Goal: Obtain resource: Download file/media

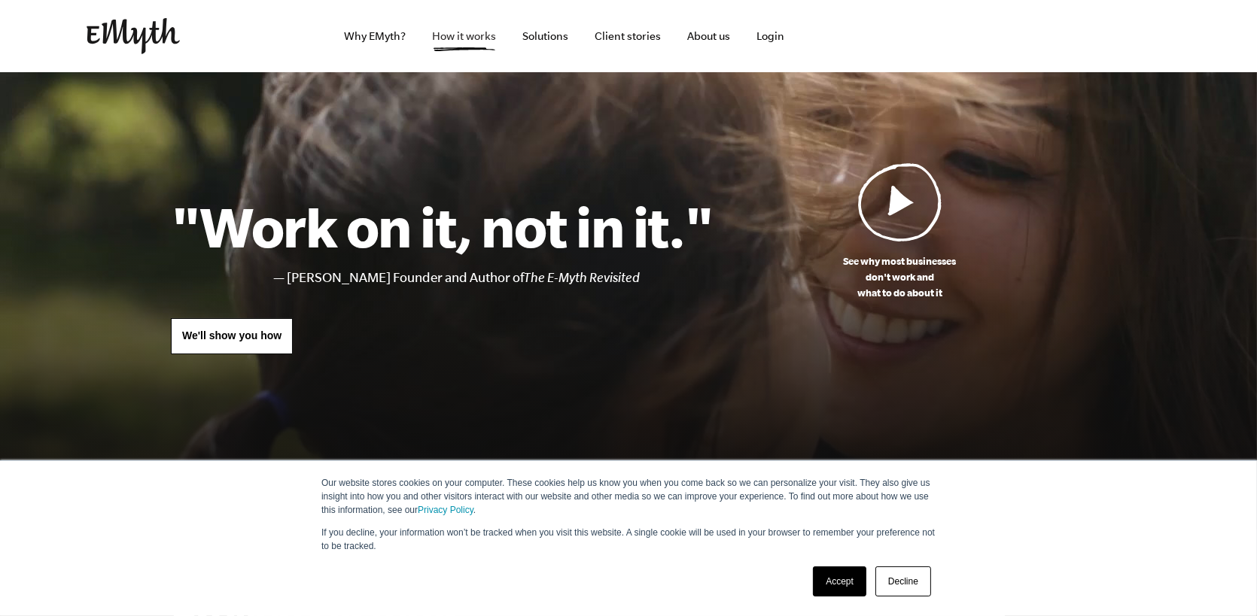
click at [450, 44] on link "How it works" at bounding box center [465, 36] width 88 height 72
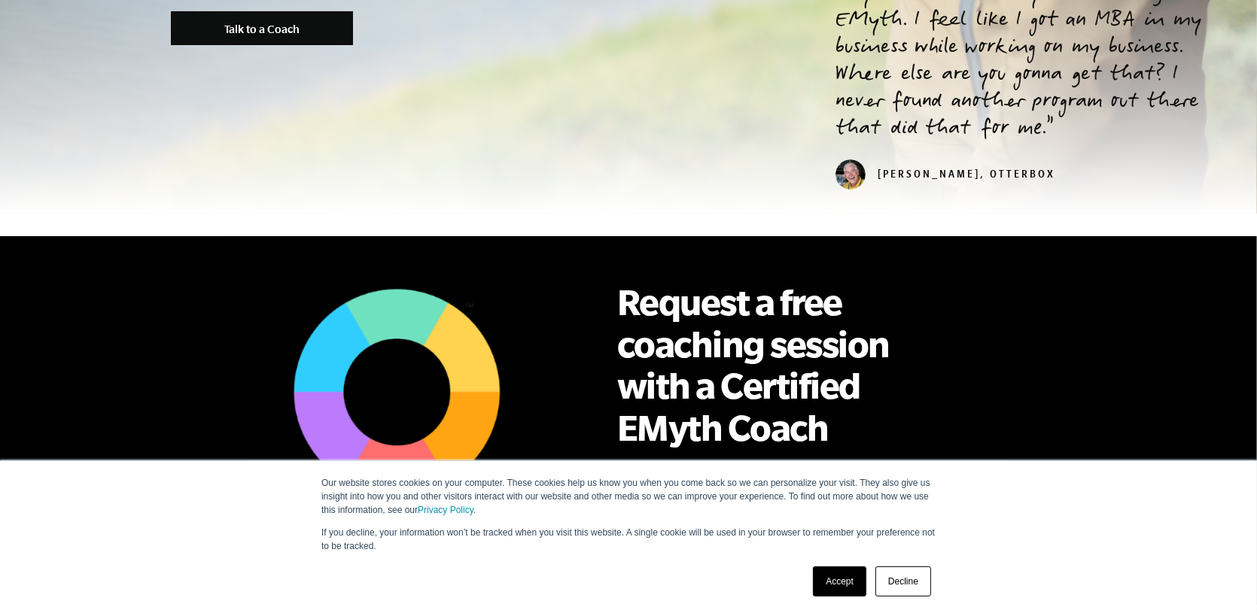
scroll to position [1129, 0]
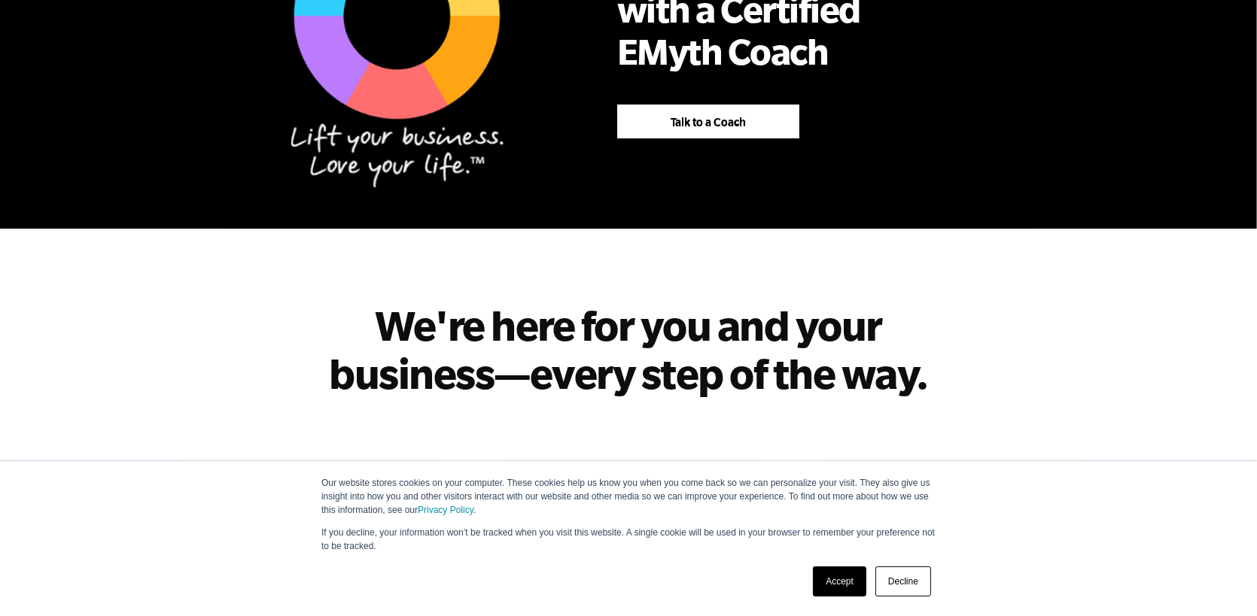
click at [912, 588] on link "Decline" at bounding box center [903, 582] width 56 height 30
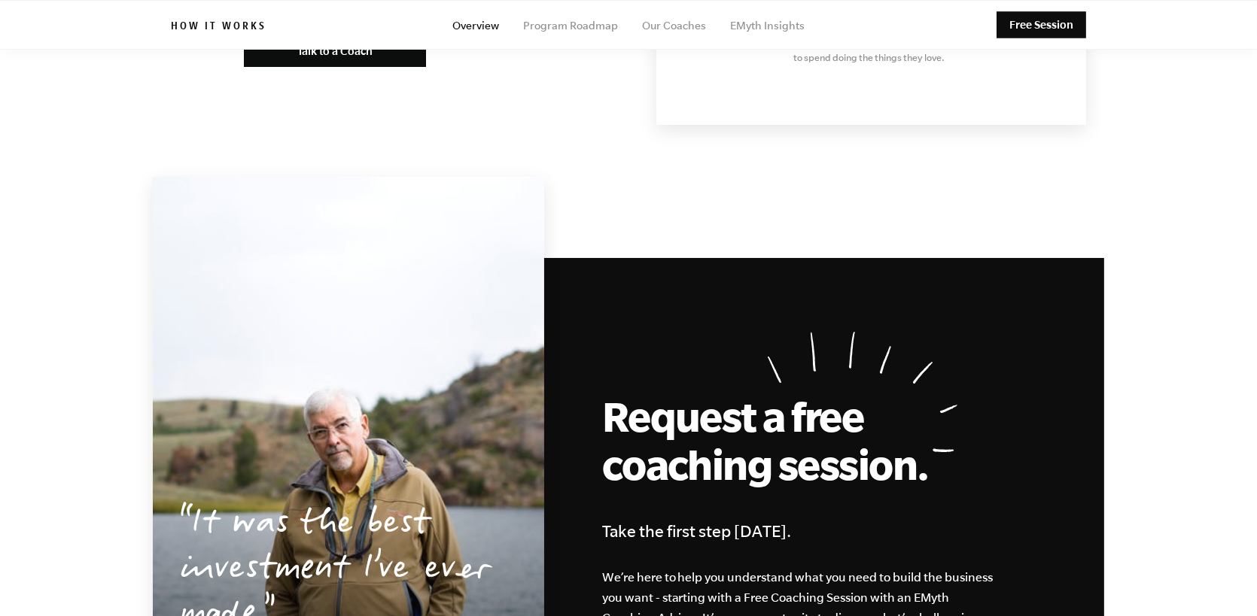
scroll to position [7486, 0]
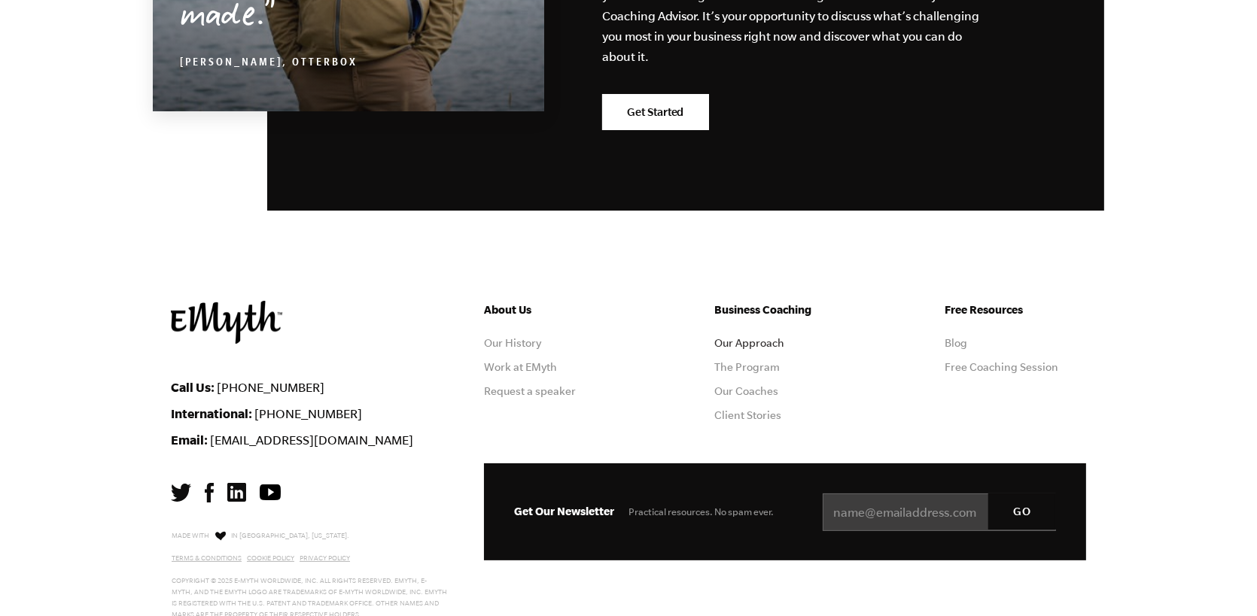
click at [739, 337] on link "Our Approach" at bounding box center [749, 343] width 70 height 12
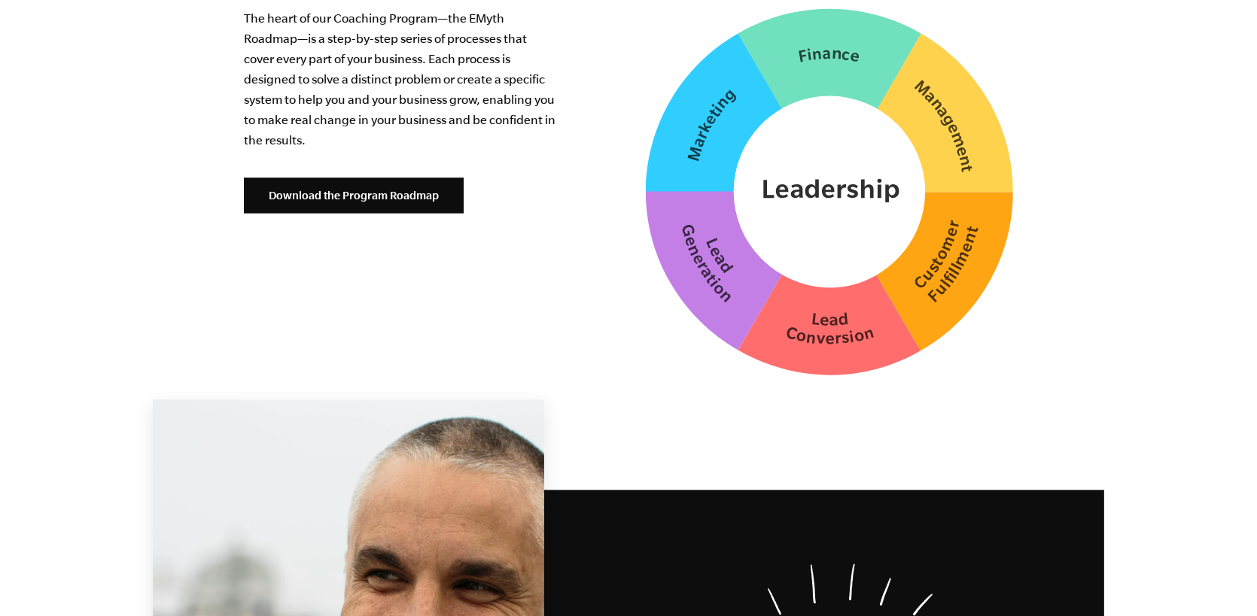
scroll to position [3762, 0]
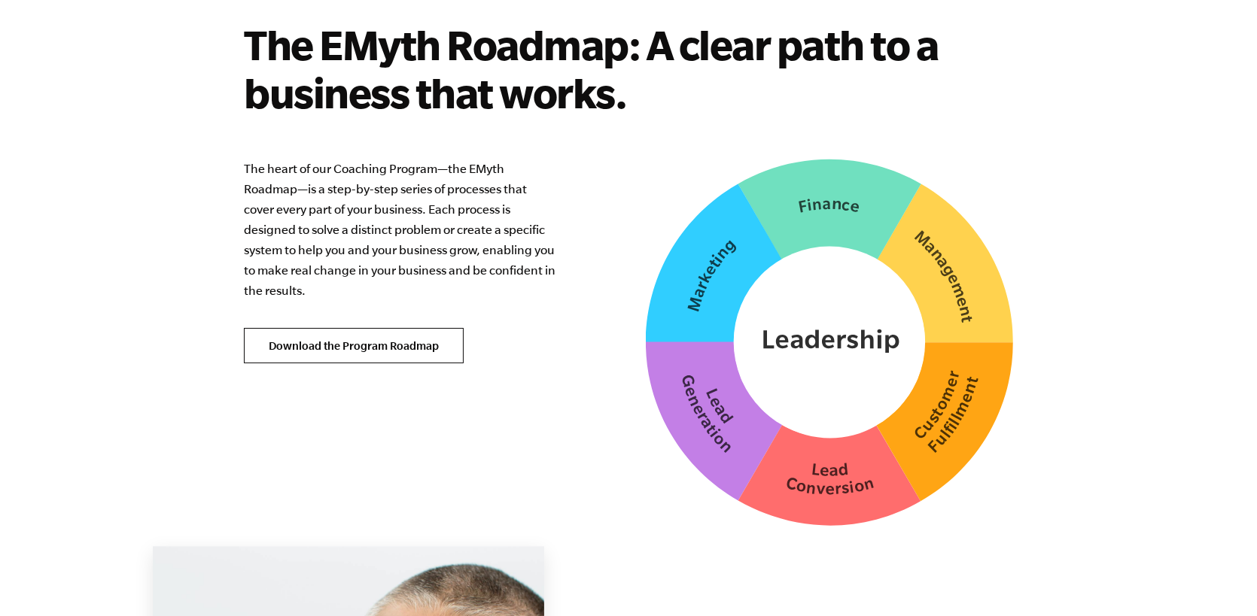
click at [310, 339] on link "Download the Program Roadmap" at bounding box center [354, 346] width 220 height 36
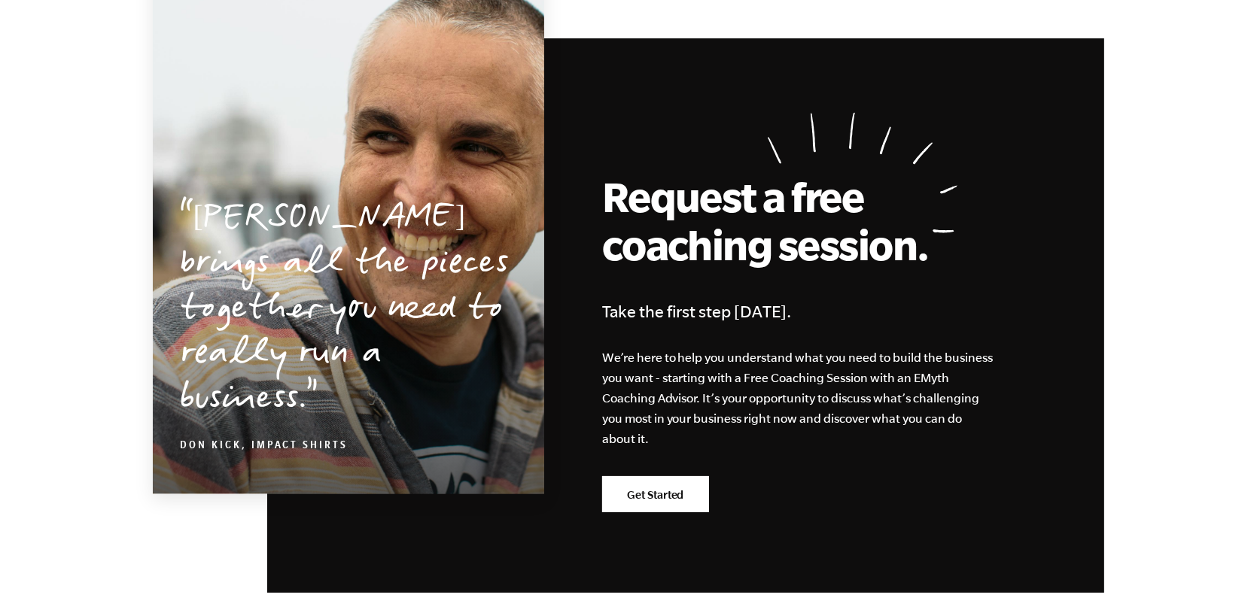
scroll to position [4799, 0]
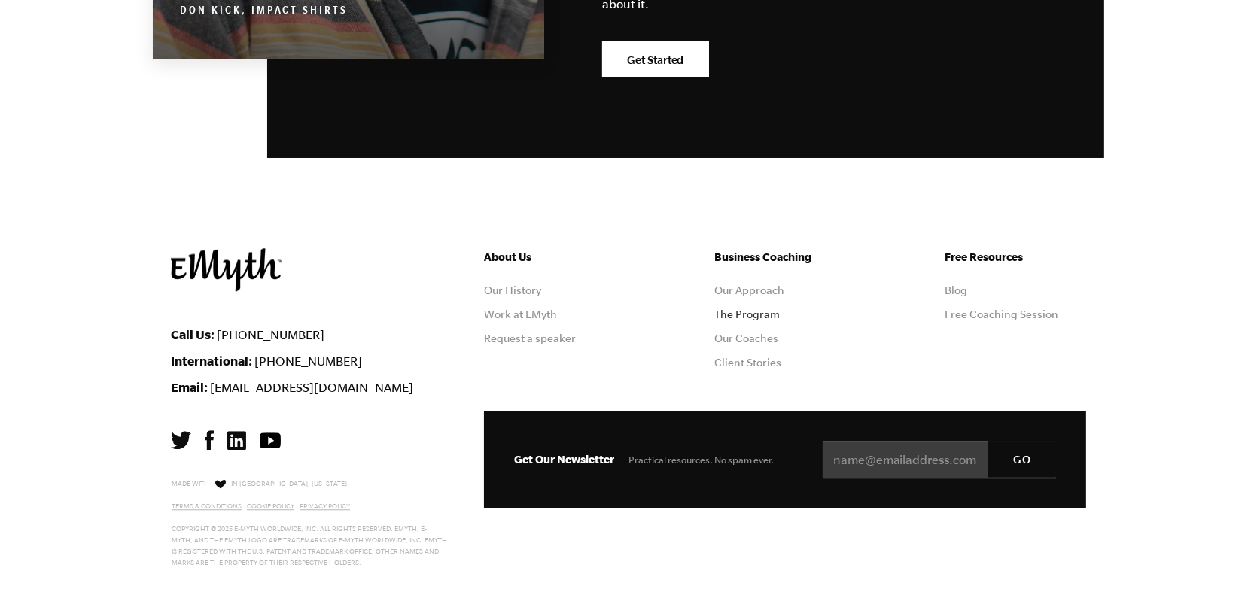
click at [735, 316] on link "The Program" at bounding box center [746, 315] width 65 height 12
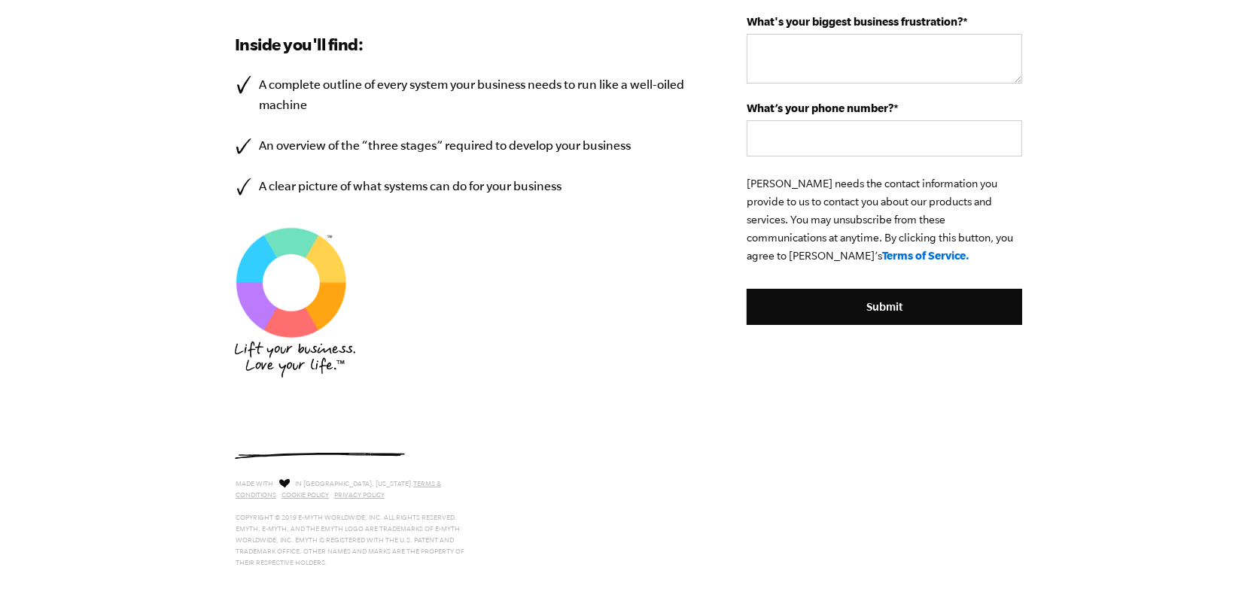
scroll to position [214, 0]
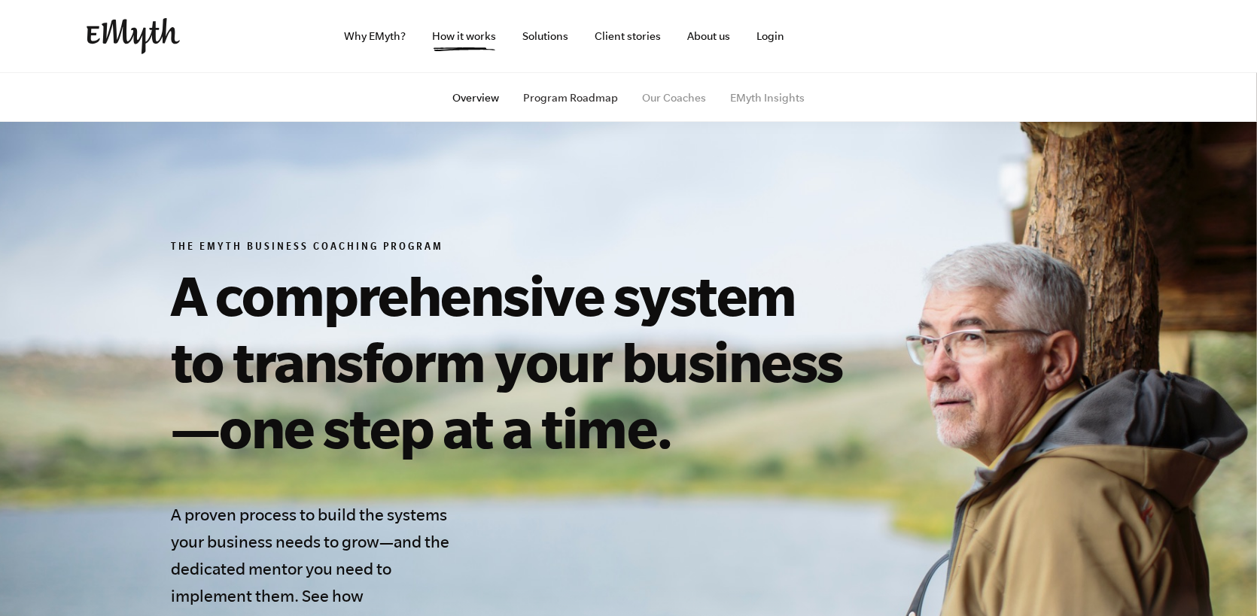
click at [563, 97] on link "Program Roadmap" at bounding box center [570, 98] width 95 height 12
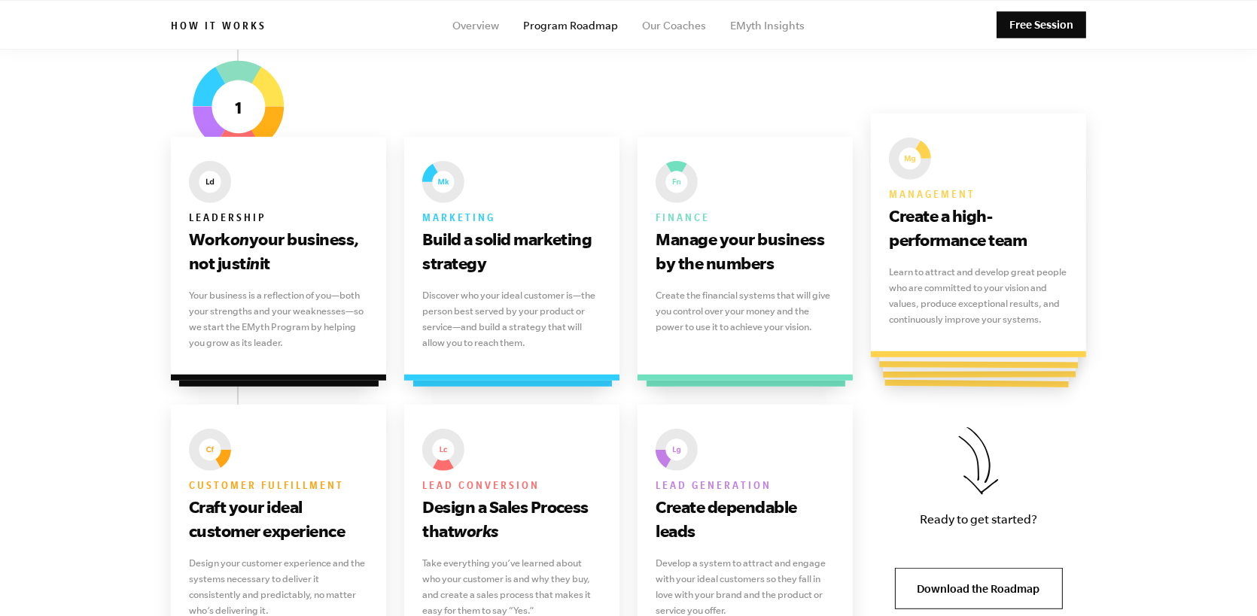
scroll to position [1053, 0]
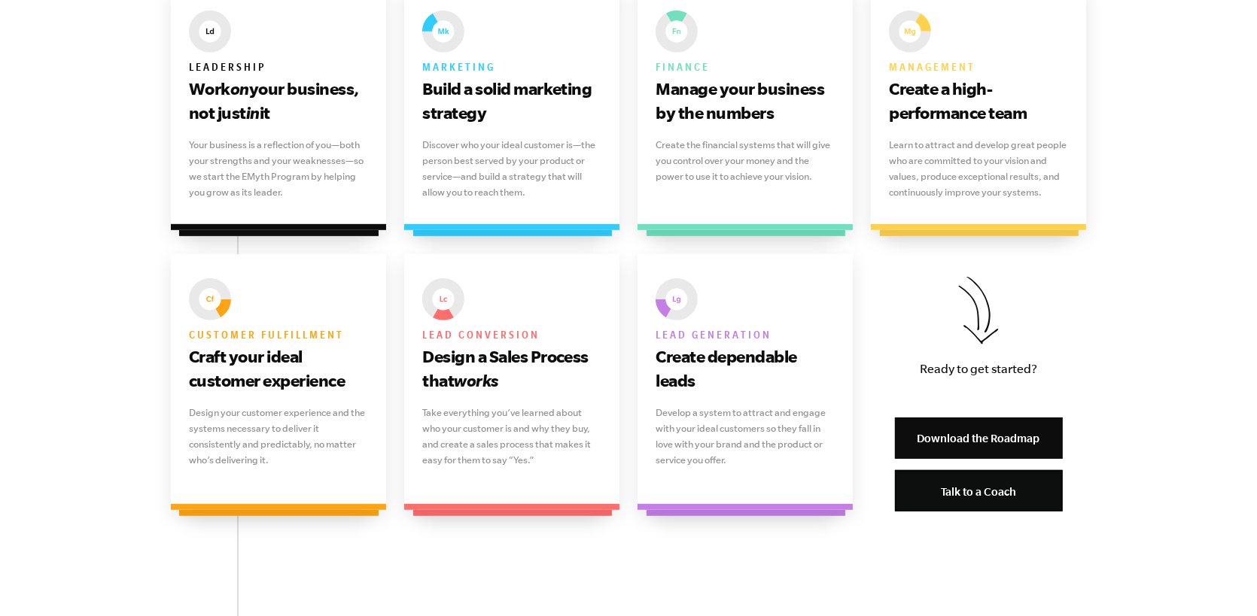
click at [951, 438] on link "Download the Roadmap" at bounding box center [979, 438] width 168 height 41
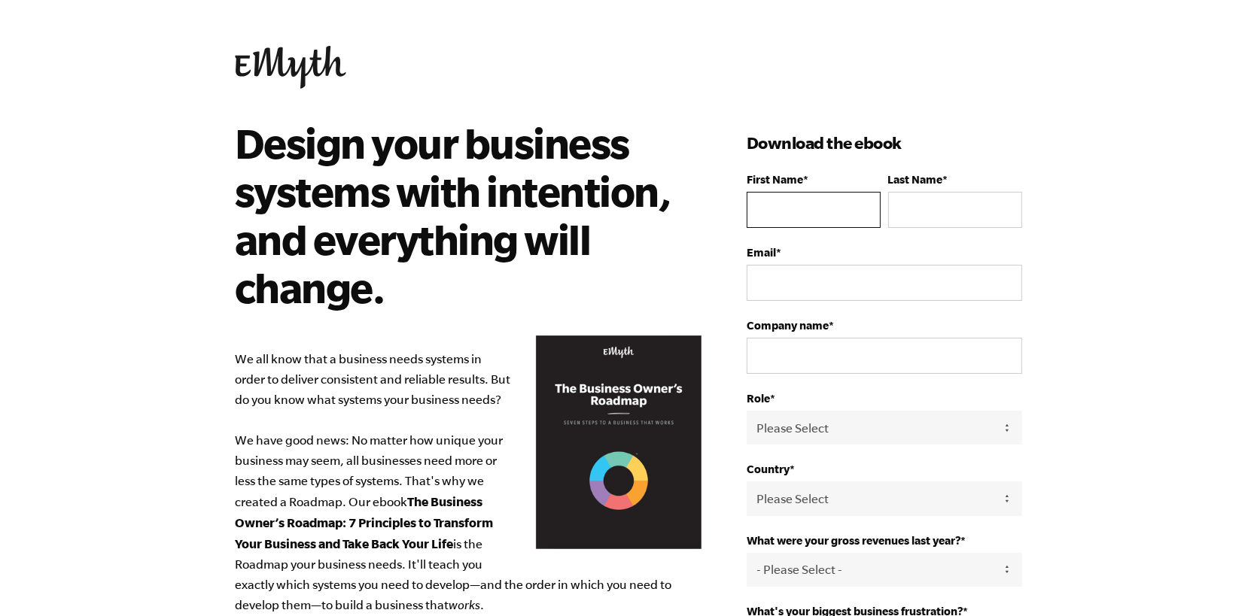
click at [798, 211] on input "First Name *" at bounding box center [813, 210] width 134 height 36
type input "[PERSON_NAME]"
type input "Hill"
type input "[EMAIL_ADDRESS][DOMAIN_NAME]"
select select "[GEOGRAPHIC_DATA]"
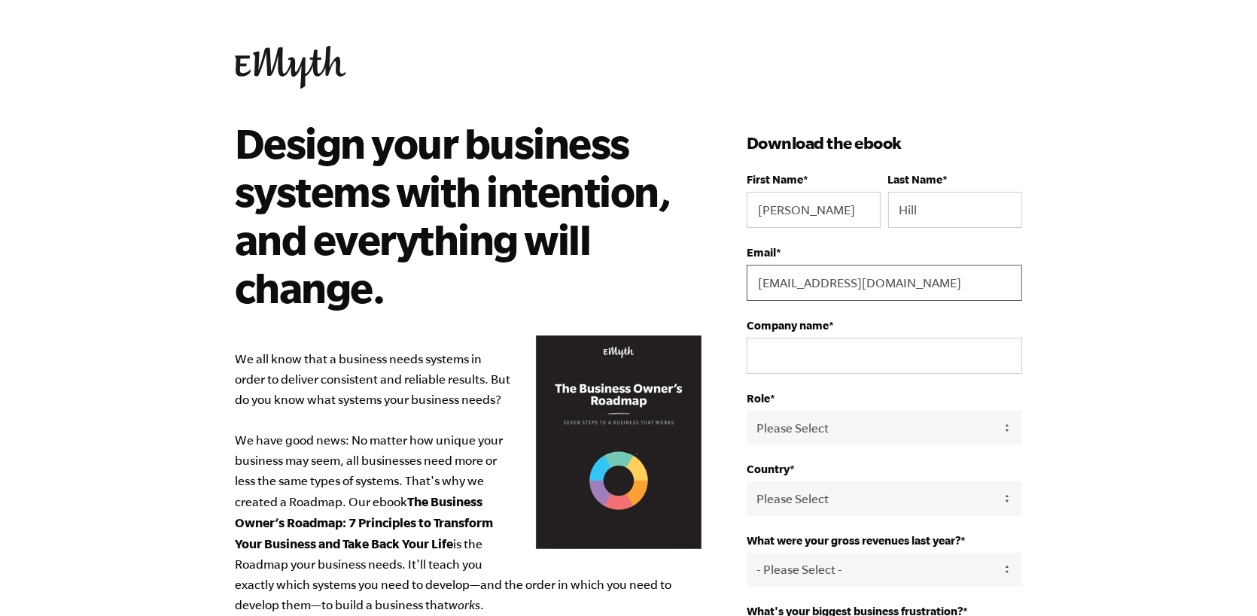
drag, startPoint x: 741, startPoint y: 292, endPoint x: 537, endPoint y: 284, distance: 204.1
click at [514, 294] on div "Design your business systems with intention, and everything will change. We all…" at bounding box center [628, 593] width 823 height 948
type input "[EMAIL_ADDRESS][DOMAIN_NAME]"
click at [862, 354] on input "Company name *" at bounding box center [883, 356] width 275 height 36
click at [989, 325] on label "Company name *" at bounding box center [883, 325] width 275 height 13
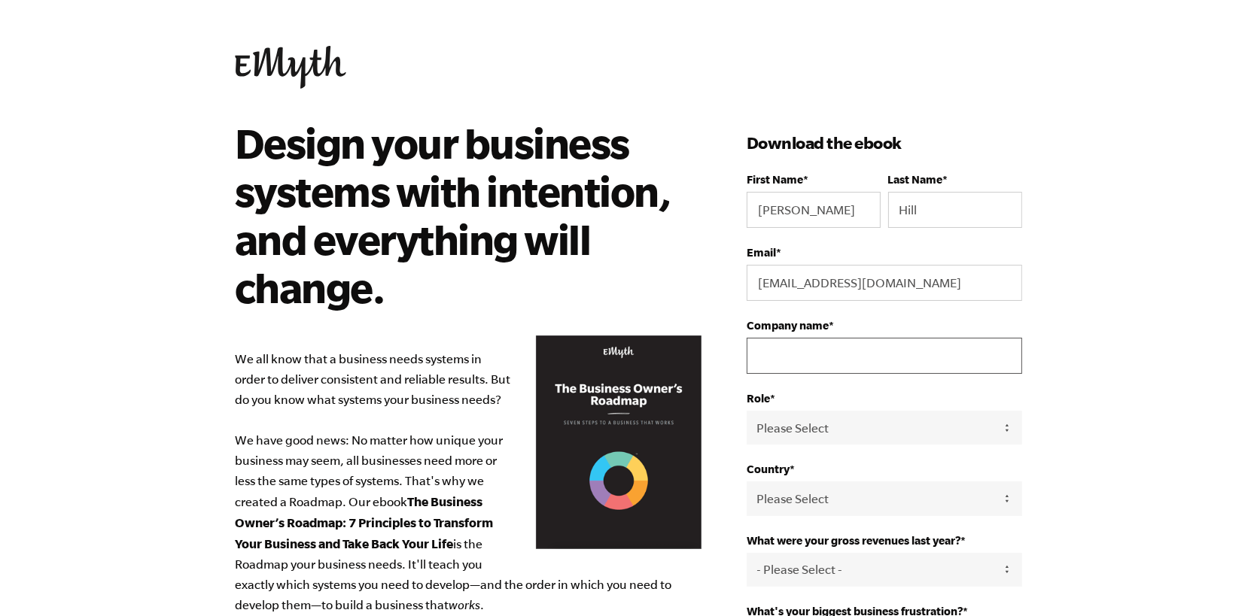
click at [989, 338] on input "Company name *" at bounding box center [883, 356] width 275 height 36
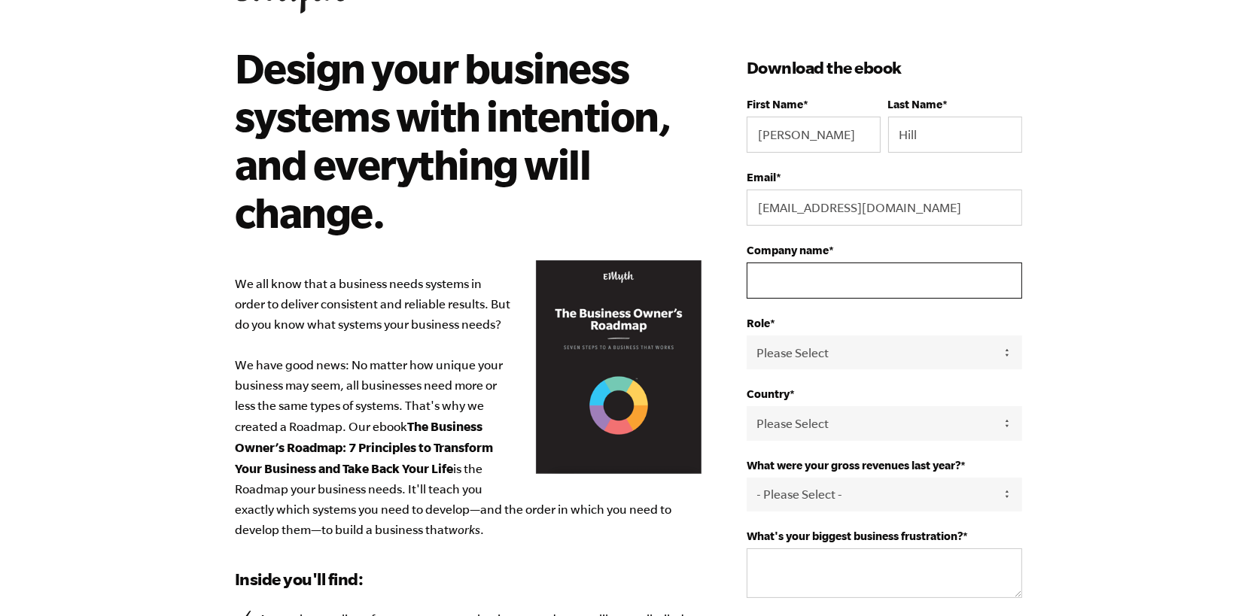
click at [865, 268] on input "Company name *" at bounding box center [883, 281] width 275 height 36
type input "Made4Uo"
drag, startPoint x: 871, startPoint y: 341, endPoint x: 882, endPoint y: 347, distance: 12.8
click at [871, 341] on select "Please Select Owner Partner / Co-Owner Executive Employee / Other" at bounding box center [883, 353] width 275 height 34
select select "Owner"
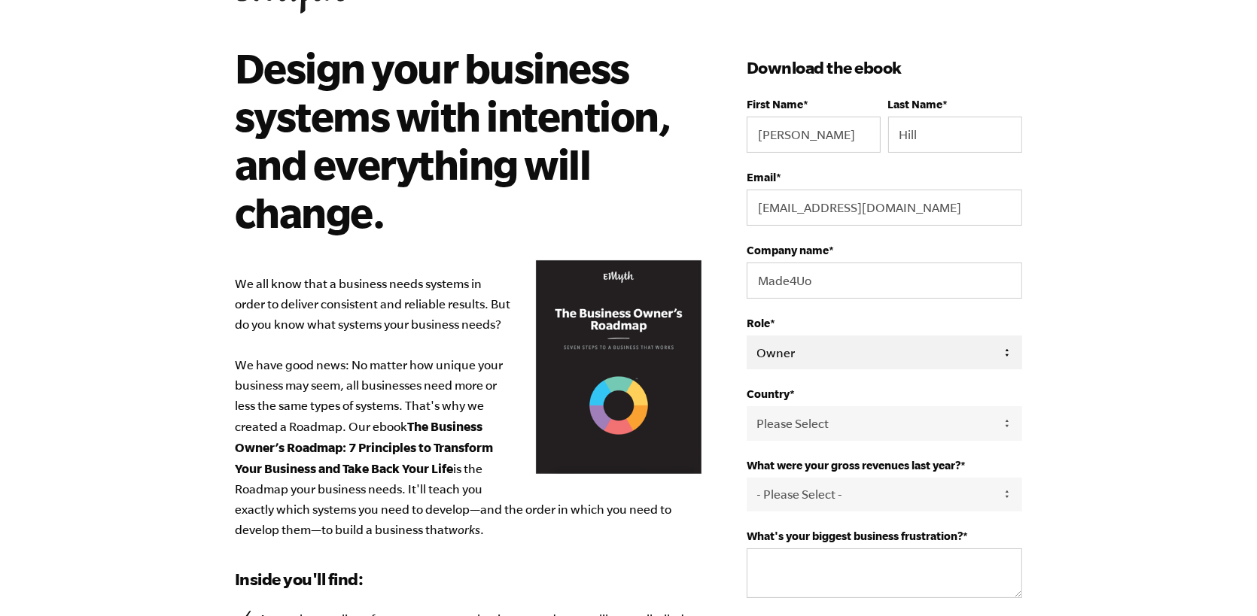
click at [746, 336] on select "Please Select Owner Partner / Co-Owner Executive Employee / Other" at bounding box center [883, 353] width 275 height 34
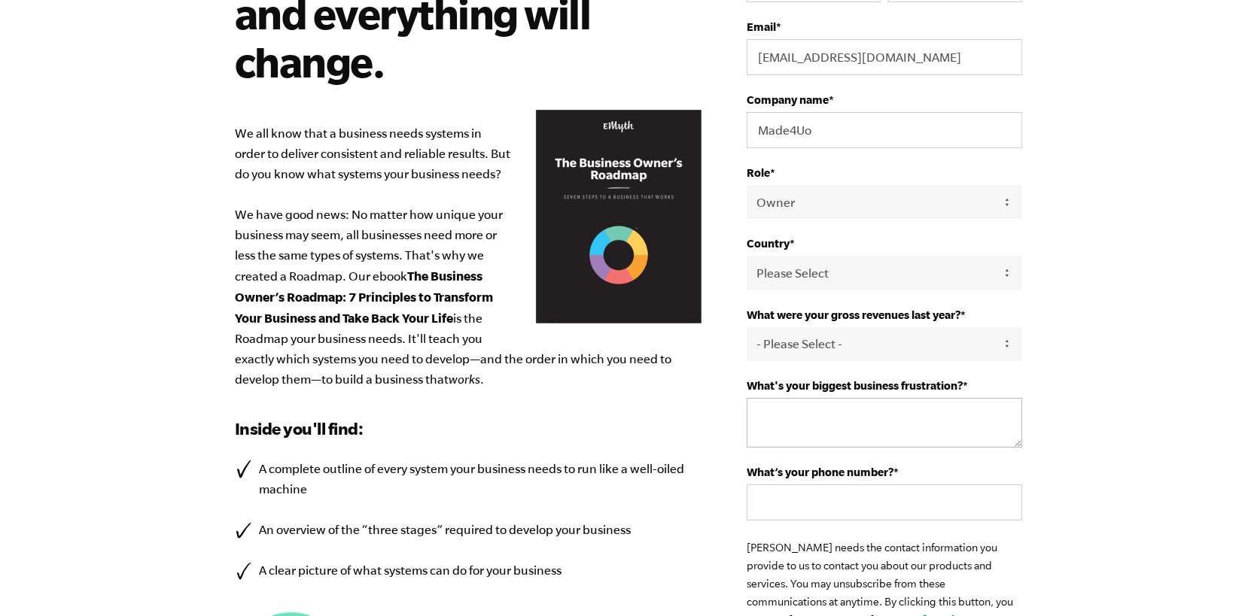
scroll to position [301, 0]
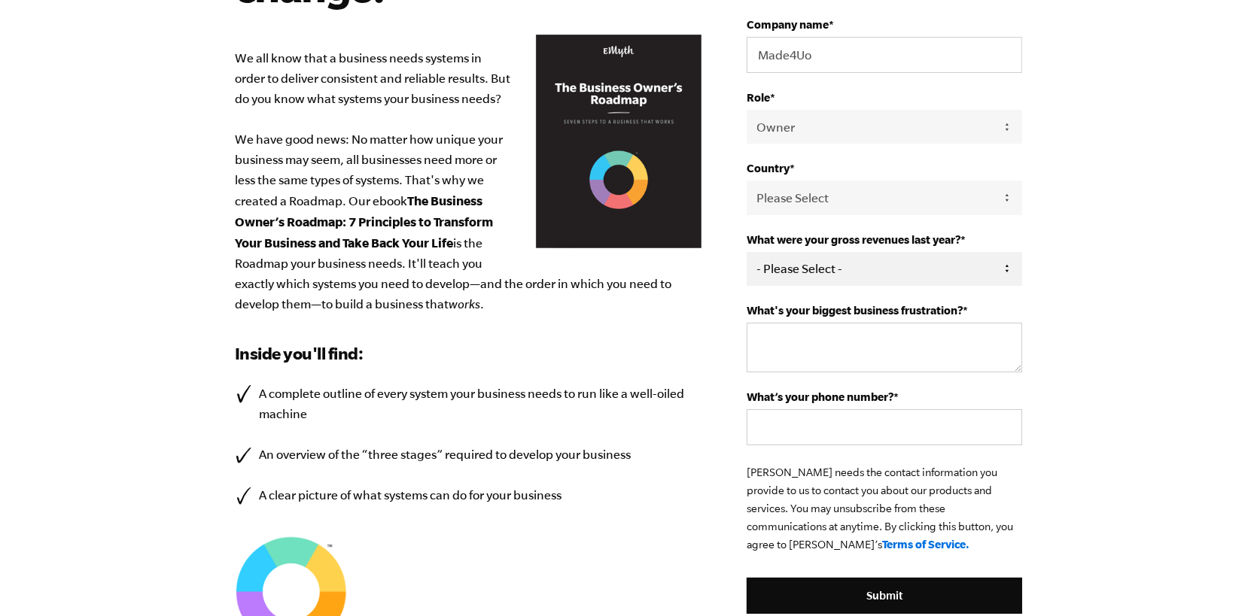
click at [922, 263] on select "- Please Select - 0-75K 76-150K 151-275K 276-500K 501-750K 751-1M 1-2.5M 2.5-5M…" at bounding box center [883, 269] width 275 height 34
select select "0-75K"
click at [746, 252] on select "- Please Select - 0-75K 76-150K 151-275K 276-500K 501-750K 751-1M 1-2.5M 2.5-5M…" at bounding box center [883, 269] width 275 height 34
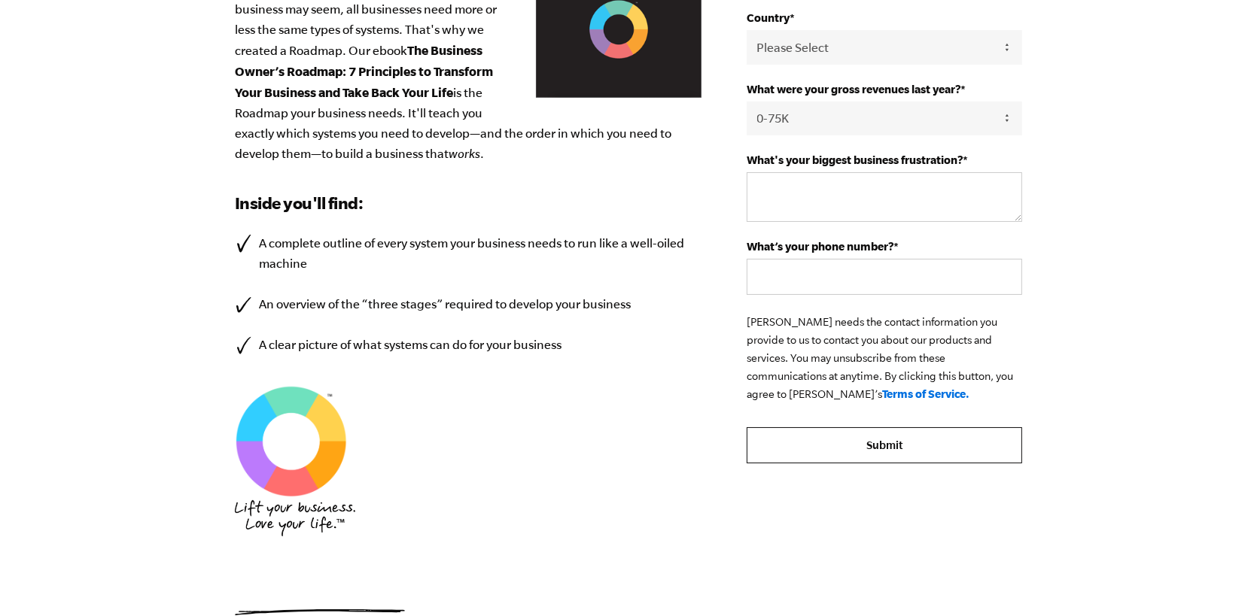
click at [890, 450] on input "Submit" at bounding box center [883, 445] width 275 height 36
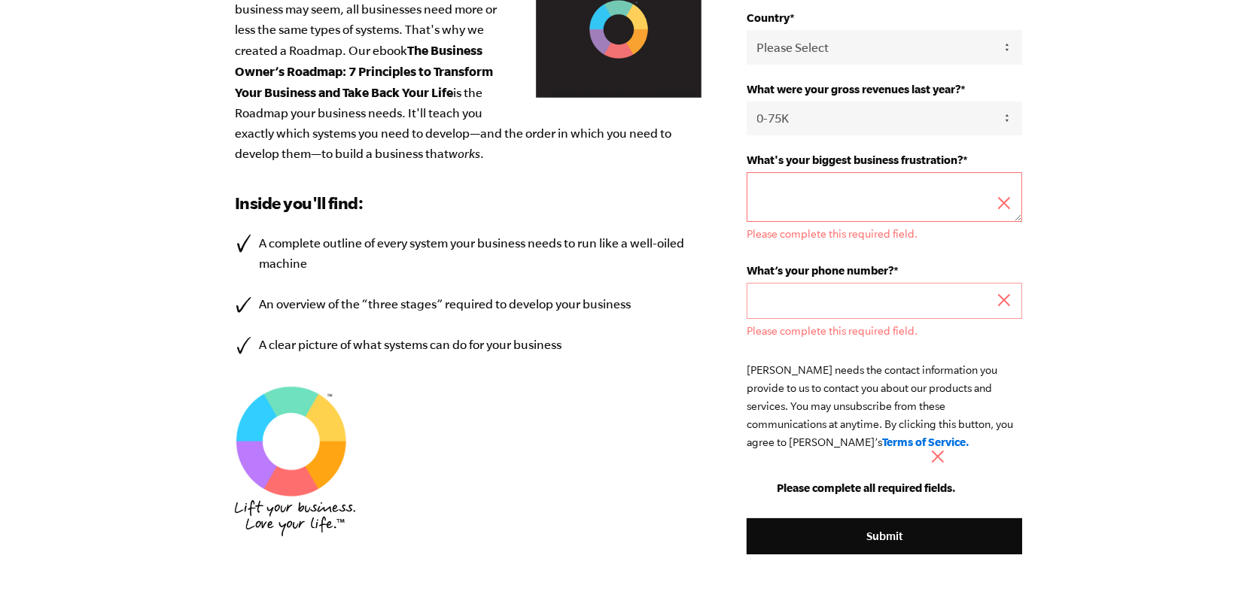
click at [877, 202] on textarea "What's your biggest business frustration? *" at bounding box center [883, 197] width 275 height 50
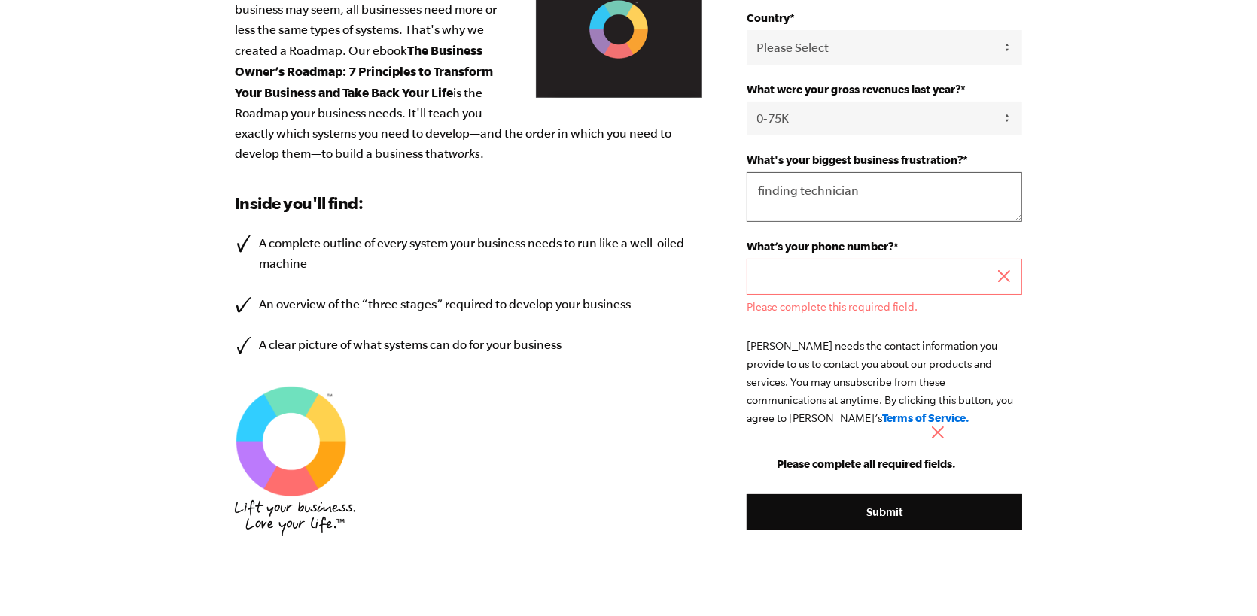
type textarea "finding technician"
click at [849, 284] on input "What’s your phone number? *" at bounding box center [883, 277] width 275 height 36
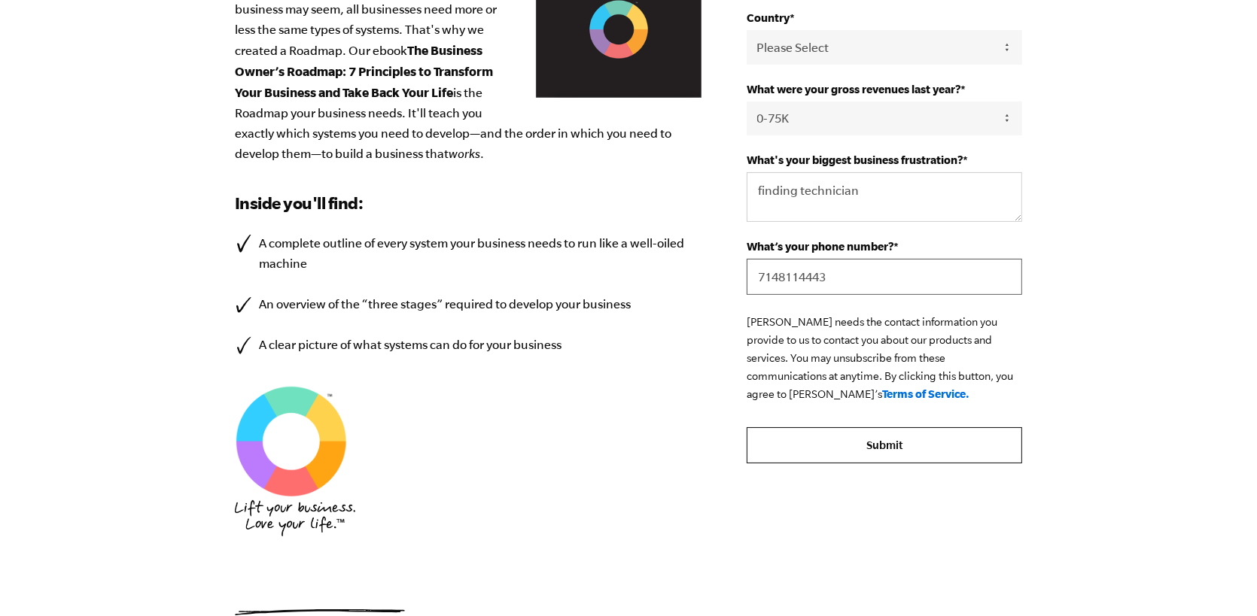
type input "7148114443"
click at [935, 445] on input "Submit" at bounding box center [883, 445] width 275 height 36
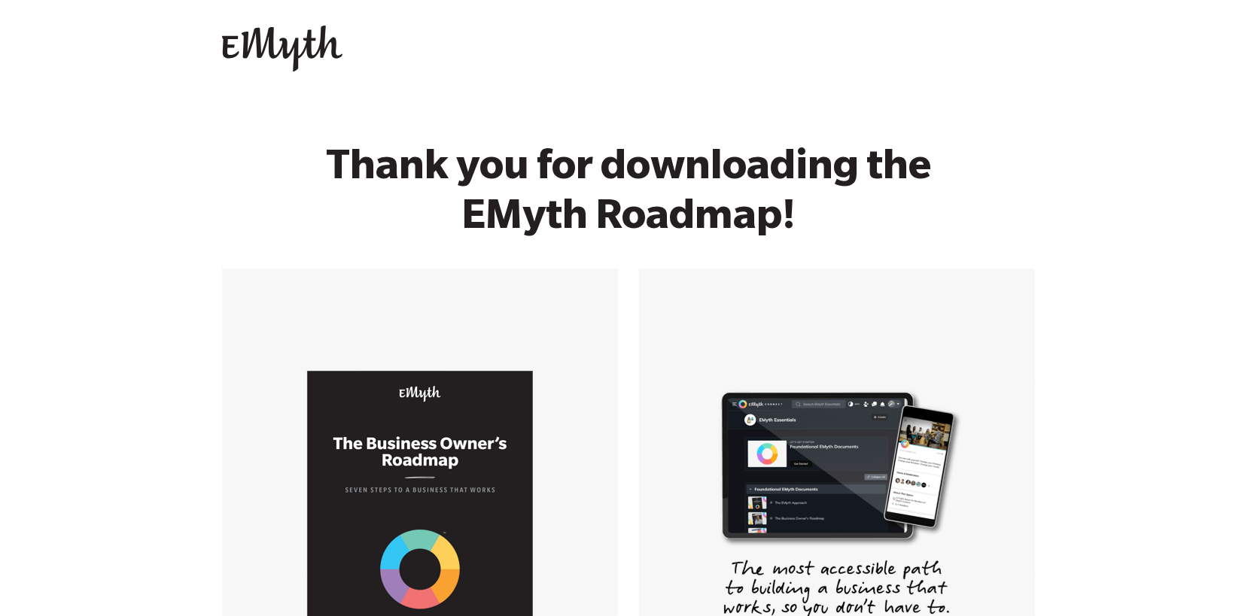
scroll to position [407, 0]
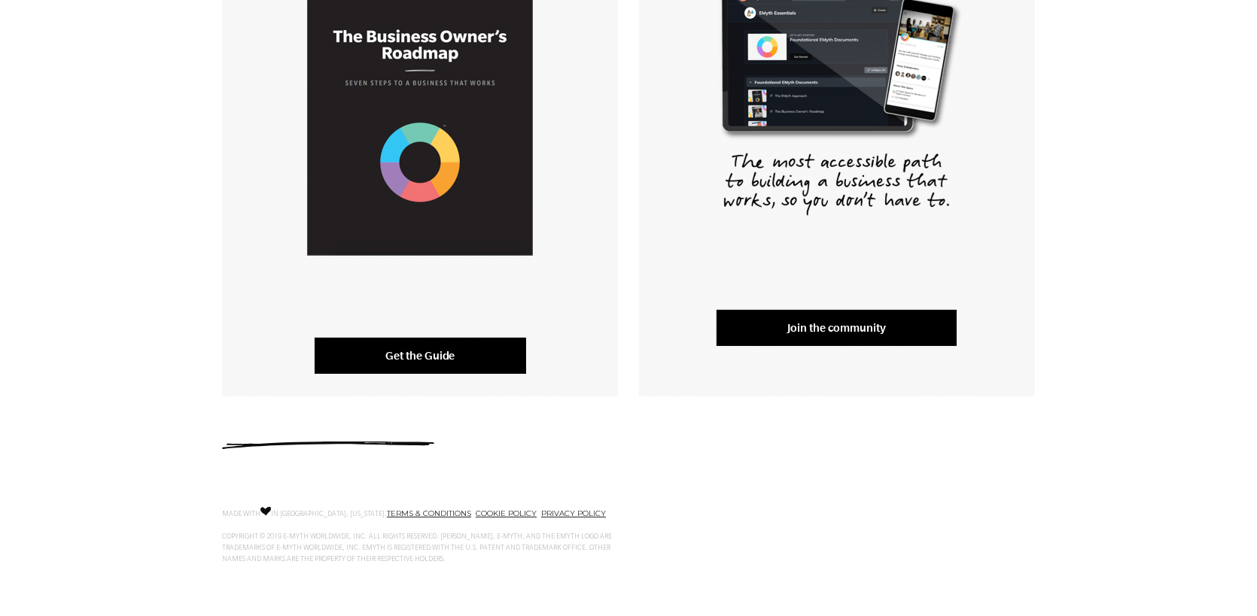
click at [379, 353] on link "Get the Guide" at bounding box center [420, 356] width 211 height 36
